Goal: Navigation & Orientation: Find specific page/section

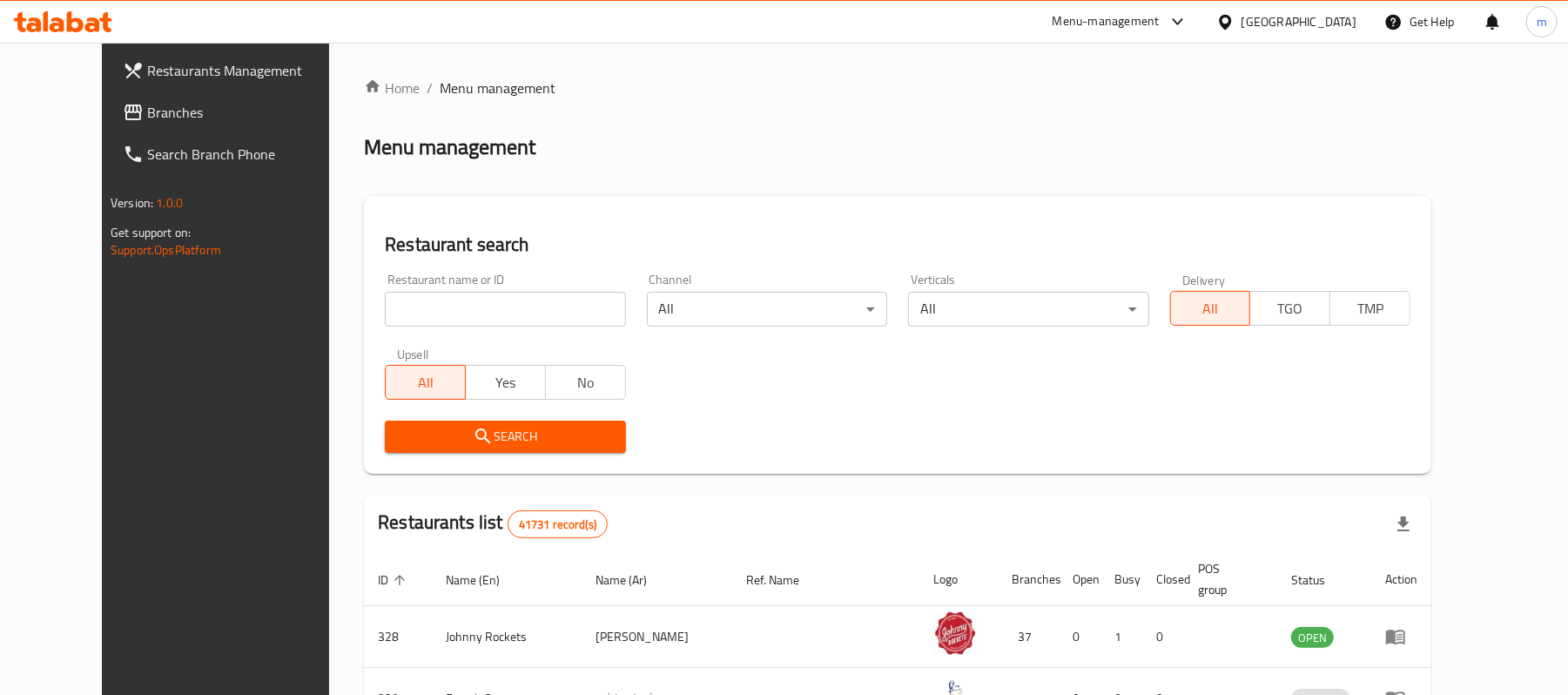
click at [68, 13] on icon at bounding box center [75, 21] width 16 height 21
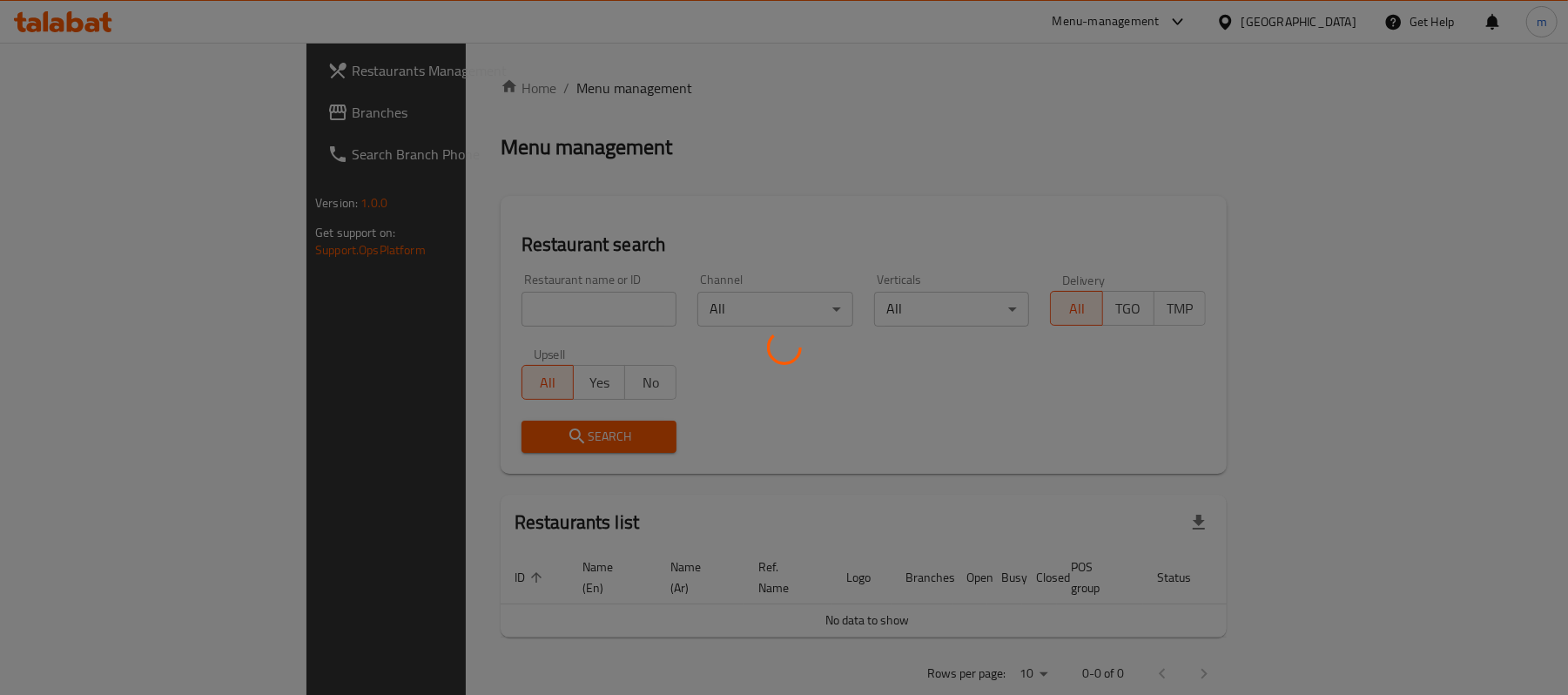
click at [742, 112] on div at bounding box center [784, 348] width 1568 height 695
